Goal: Information Seeking & Learning: Learn about a topic

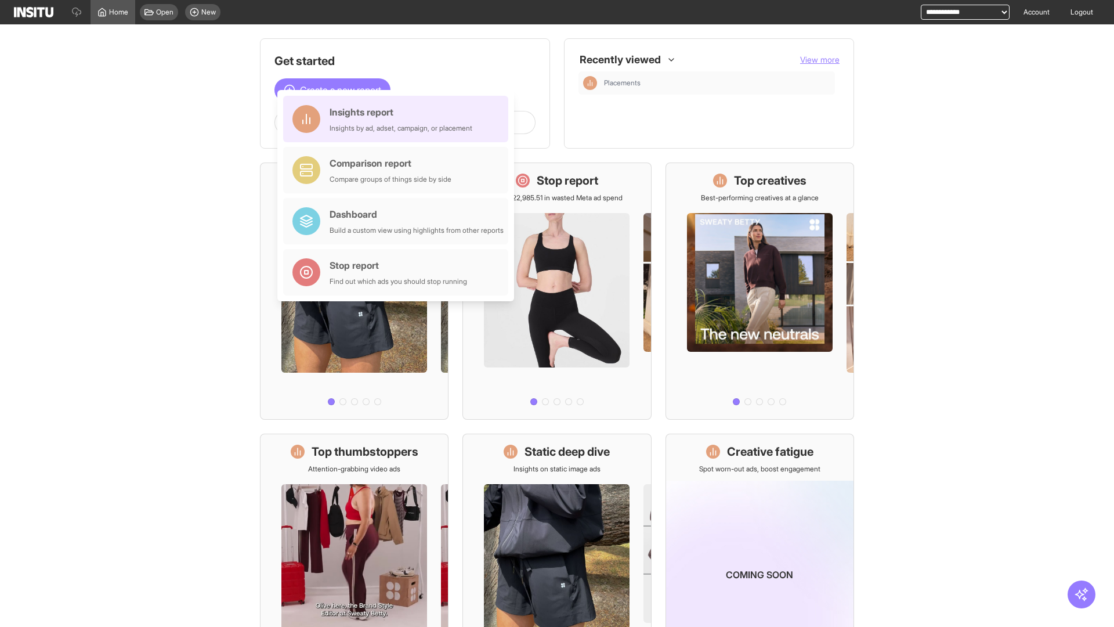
click at [399, 119] on div "Insights report Insights by ad, adset, campaign, or placement" at bounding box center [401, 119] width 143 height 28
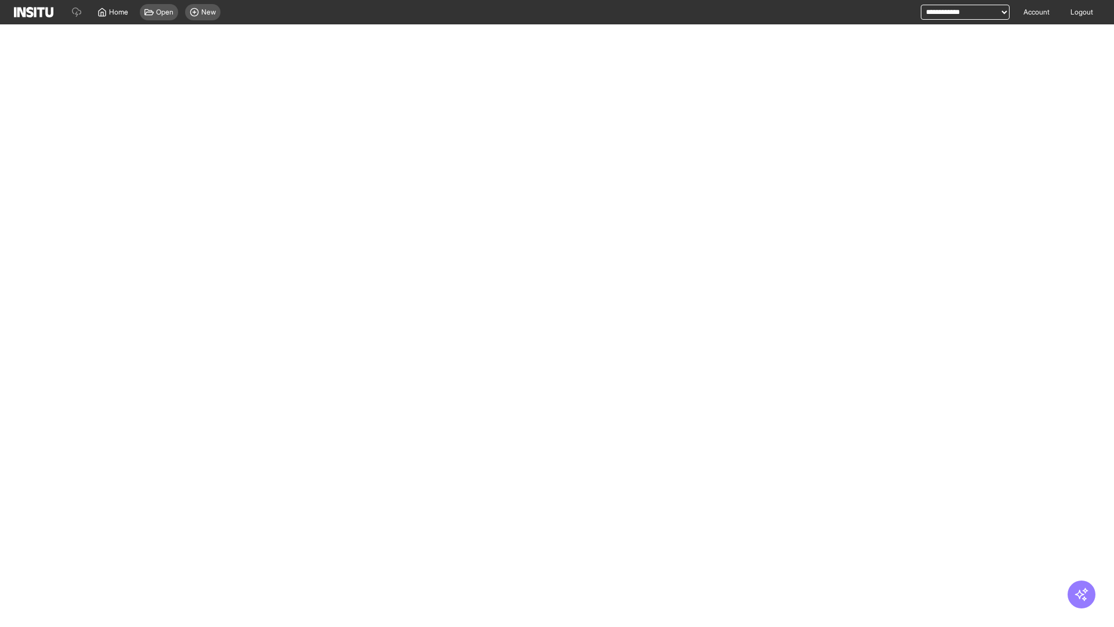
select select "**"
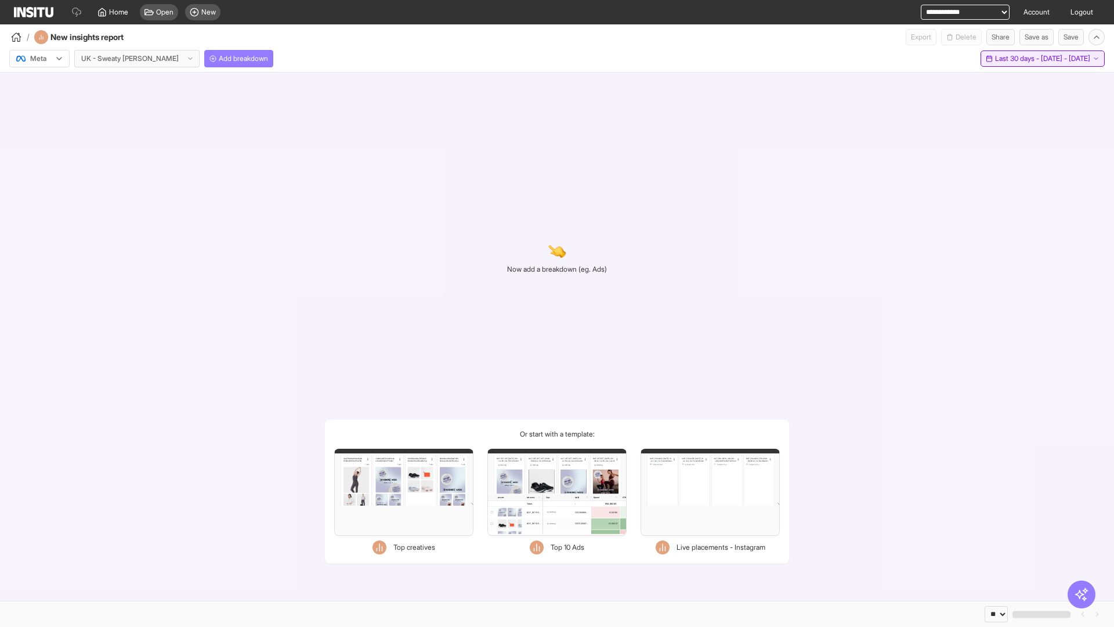
click at [1017, 59] on span "Last 30 days - [DATE] - [DATE]" at bounding box center [1042, 58] width 95 height 9
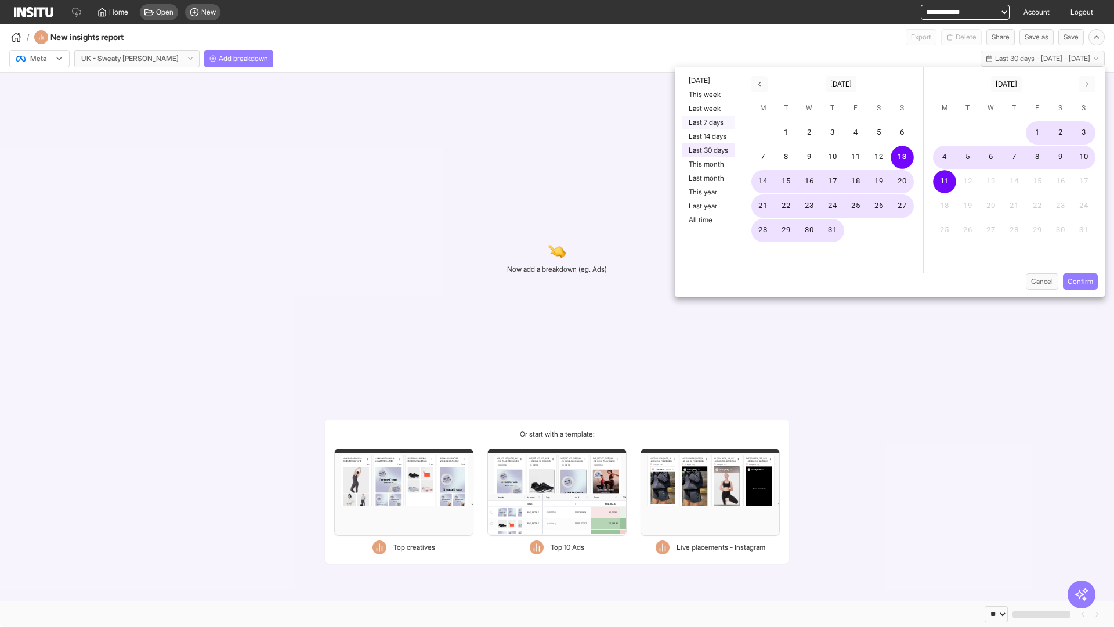
click at [707, 122] on button "Last 7 days" at bounding box center [708, 122] width 53 height 14
